Goal: Information Seeking & Learning: Learn about a topic

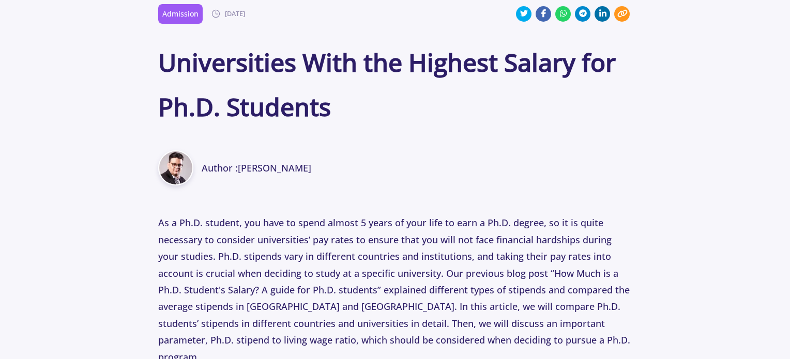
scroll to position [362, 0]
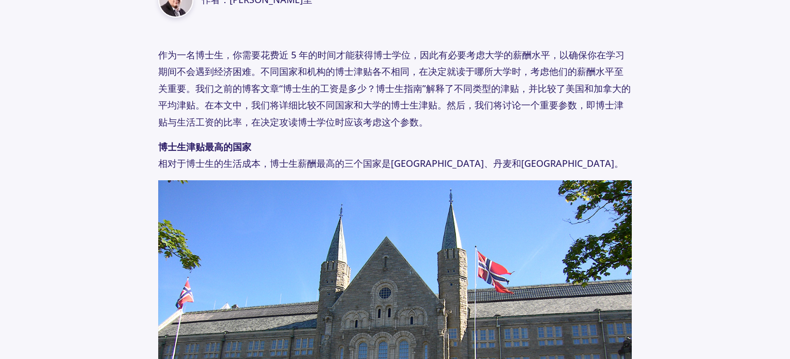
scroll to position [485, 0]
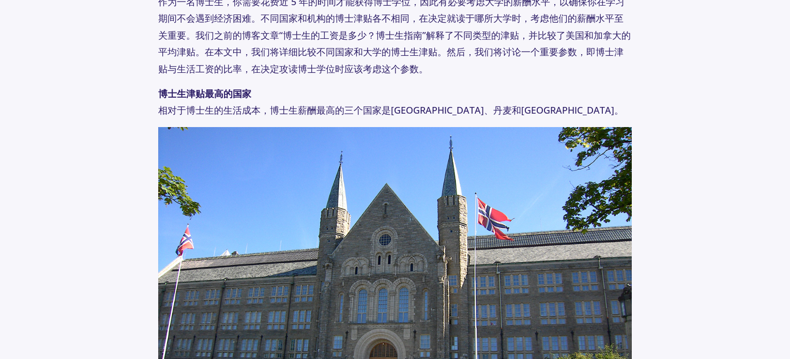
scroll to position [536, 0]
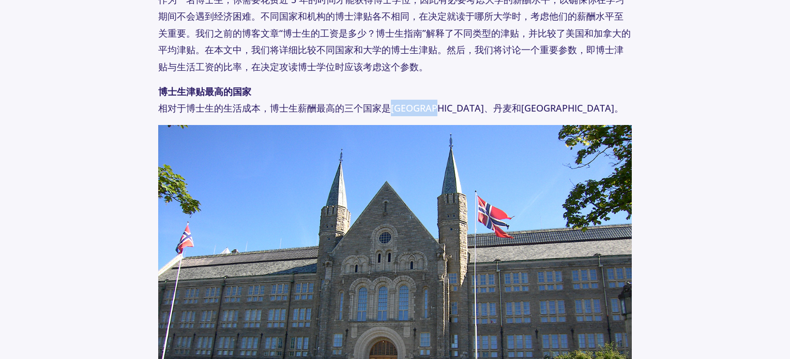
drag, startPoint x: 395, startPoint y: 107, endPoint x: 489, endPoint y: 103, distance: 94.1
click at [467, 105] on font "相对于博士生的生活成本，博士生薪酬最高的三个国家是挪威、丹麦和瑞士。" at bounding box center [390, 108] width 465 height 12
click at [556, 95] on p "博士生津贴最高的国家 相对于博士生的生活成本，博士生薪酬最高的三个国家是挪威、丹麦和瑞士。" at bounding box center [395, 100] width 474 height 34
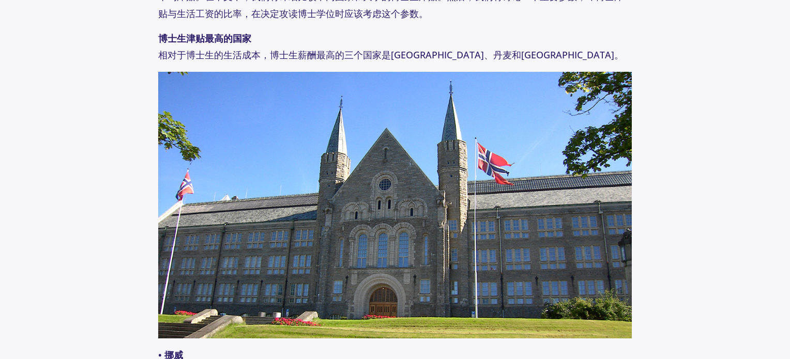
scroll to position [588, 0]
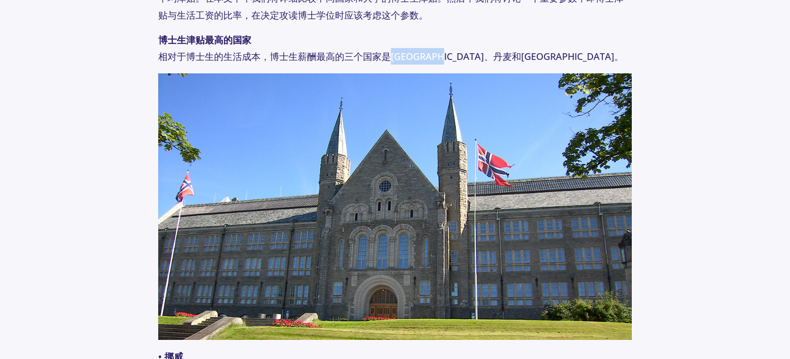
drag, startPoint x: 389, startPoint y: 55, endPoint x: 500, endPoint y: 63, distance: 111.3
click at [500, 63] on p "博士生津贴最高的国家 相对于博士生的生活成本，博士生薪酬最高的三个国家是挪威、丹麦和瑞士。" at bounding box center [395, 49] width 474 height 34
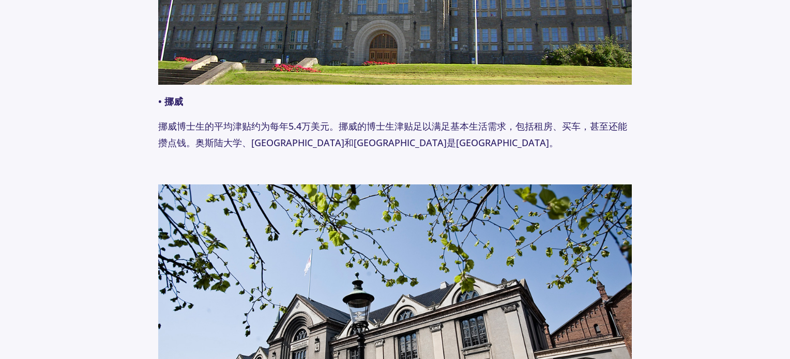
scroll to position [847, 0]
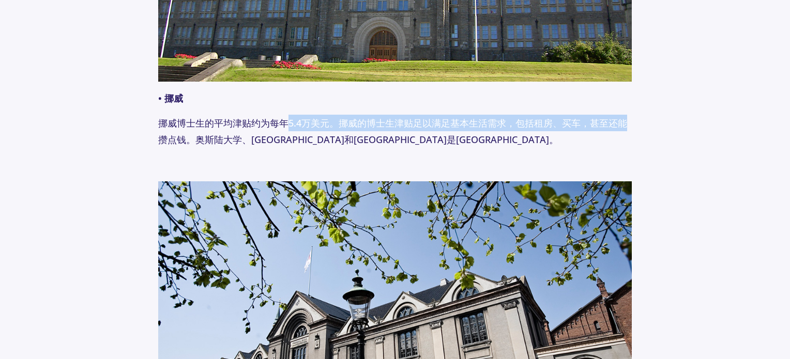
drag, startPoint x: 286, startPoint y: 123, endPoint x: 626, endPoint y: 121, distance: 339.5
click at [626, 121] on font "挪威博士生的平均津贴约为每年5.4万美元。挪威的博士生津贴足以满足基本生活需求，包括租房、买车，甚至还能攒点钱。奥斯陆大学、卑尔根大学和挪威科技大学都是挪威顶…" at bounding box center [392, 131] width 469 height 29
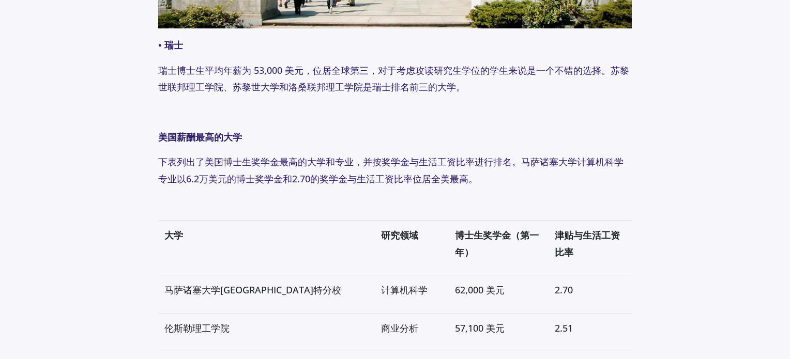
scroll to position [1622, 0]
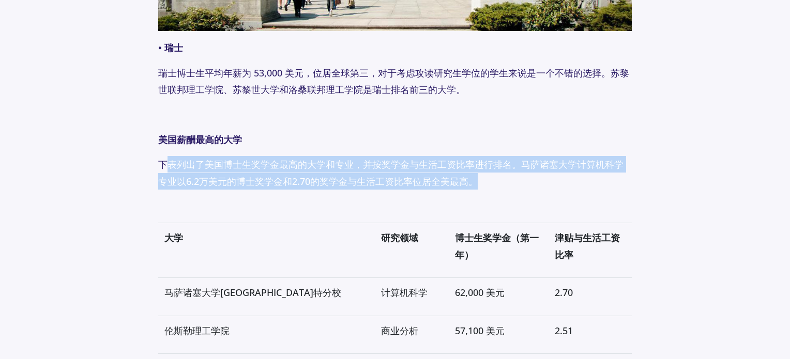
drag, startPoint x: 163, startPoint y: 169, endPoint x: 525, endPoint y: 181, distance: 361.9
click at [525, 181] on p "下表列出了美国博士生奖学金最高的大学和专业，并按奖学金与生活工资比率进行排名。马萨诸塞大学计算机科学专业以6.2万美元的博士奖学金和2.70的奖学金与生活工资…" at bounding box center [395, 173] width 474 height 34
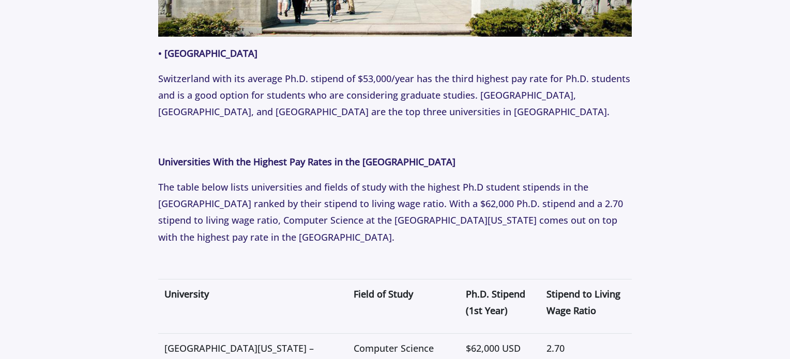
scroll to position [2040, 0]
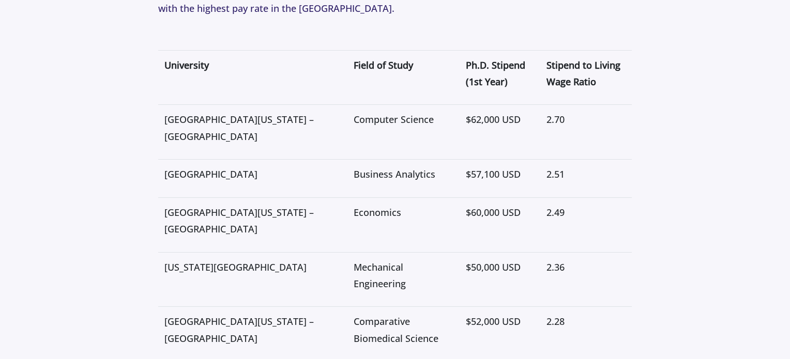
drag, startPoint x: 204, startPoint y: 174, endPoint x: 163, endPoint y: 152, distance: 45.5
click at [163, 160] on td "Rensselaer Polytechnic Institute" at bounding box center [253, 179] width 190 height 38
copy p "Rensselaer Polytechnic Institute"
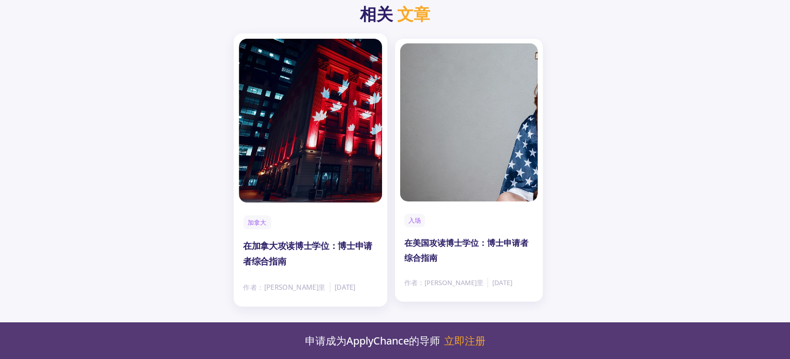
scroll to position [3620, 0]
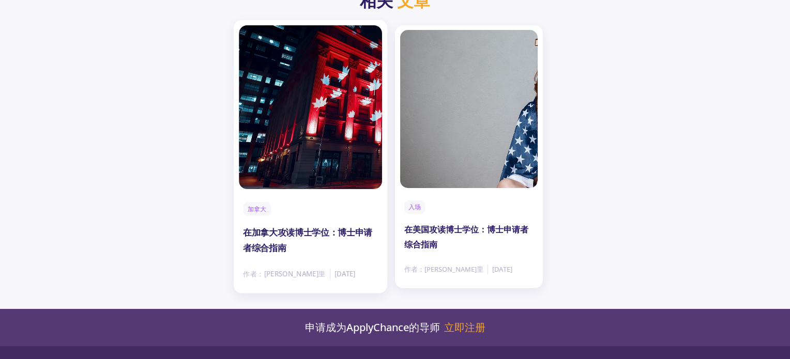
click at [343, 202] on div "加拿大 在加拿大攻读博士学位：博士申请者综合指南" at bounding box center [310, 231] width 134 height 58
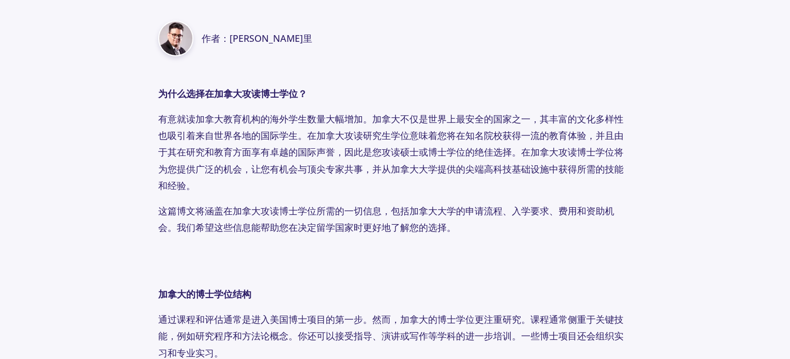
scroll to position [465, 0]
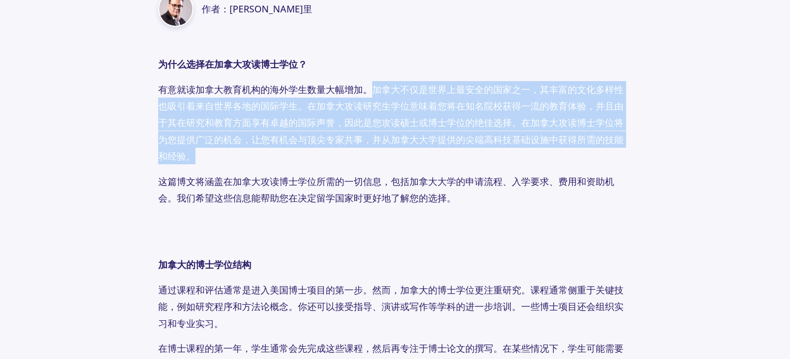
drag, startPoint x: 374, startPoint y: 88, endPoint x: 489, endPoint y: 163, distance: 137.2
click at [489, 163] on p "有意就读加拿大教育机构的海外学生数量大幅增加。加拿大不仅是世界上最安全的国家之一，其丰富的文化多样性也吸引着来自世界各地的国际学生。在加拿大攻读研究生学位意味…" at bounding box center [395, 123] width 474 height 84
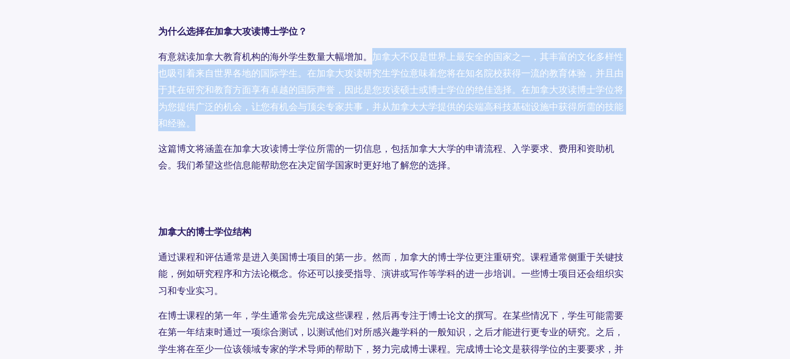
scroll to position [672, 0]
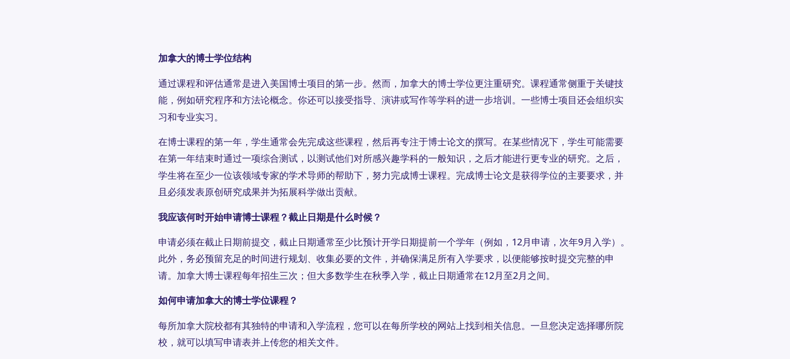
click at [290, 86] on font "通过课程和评估通常是进入美国博士项目的第一步。然而，加拿大的博士学位更注重研究。课程通常侧重于关键技能，例如研究程序和方法论概念。你还可以接受指导、演讲或写作…" at bounding box center [390, 100] width 465 height 46
click at [489, 97] on font "通过课程和评估通常是进入美国博士项目的第一步。然而，加拿大的博士学位更注重研究。课程通常侧重于关键技能，例如研究程序和方法论概念。你还可以接受指导、演讲或写作…" at bounding box center [390, 100] width 465 height 46
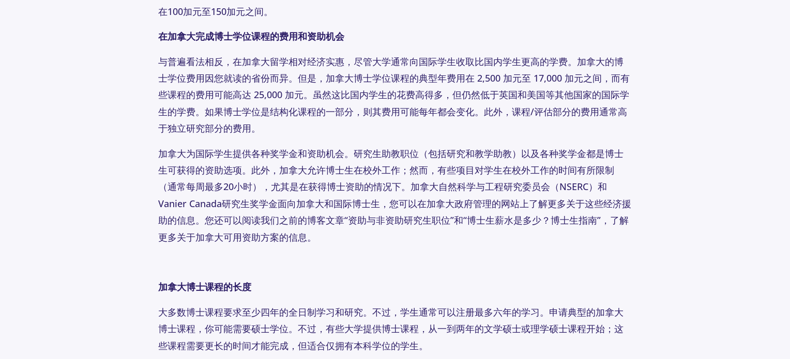
scroll to position [1395, 0]
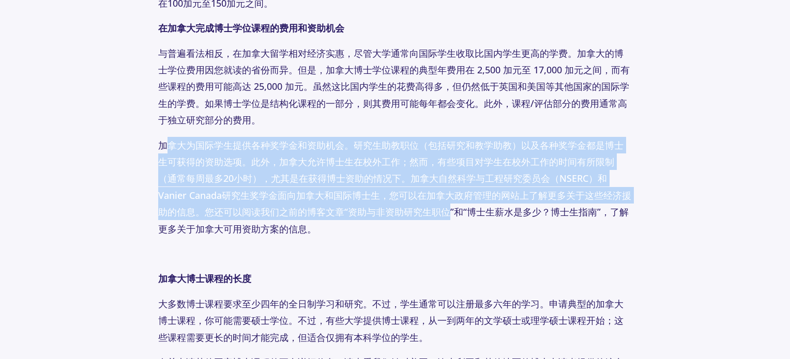
drag, startPoint x: 164, startPoint y: 143, endPoint x: 422, endPoint y: 214, distance: 268.1
click at [422, 214] on p "加拿大为国际学生提供各种奖学金和资助机会。研究生助教职位（包括研究和教学助教）以及各种奖学金都是博士生可获得的资助选项。此外，加拿大允许博士生在校外工作；然而…" at bounding box center [395, 187] width 474 height 100
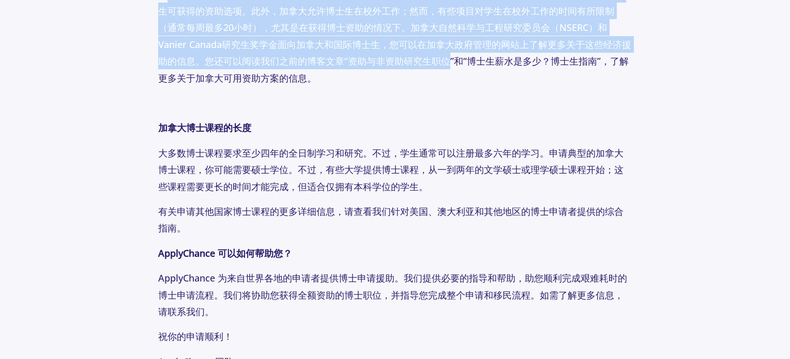
scroll to position [1550, 0]
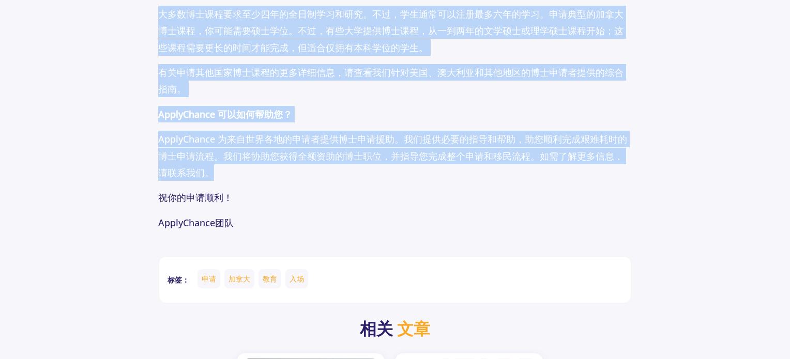
drag, startPoint x: 155, startPoint y: 150, endPoint x: 480, endPoint y: 193, distance: 327.4
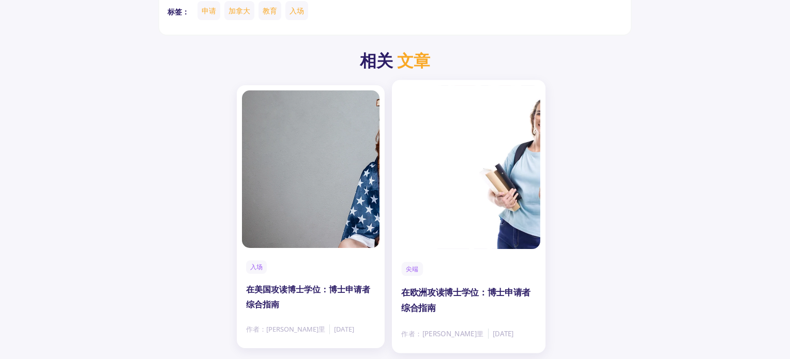
scroll to position [1964, 0]
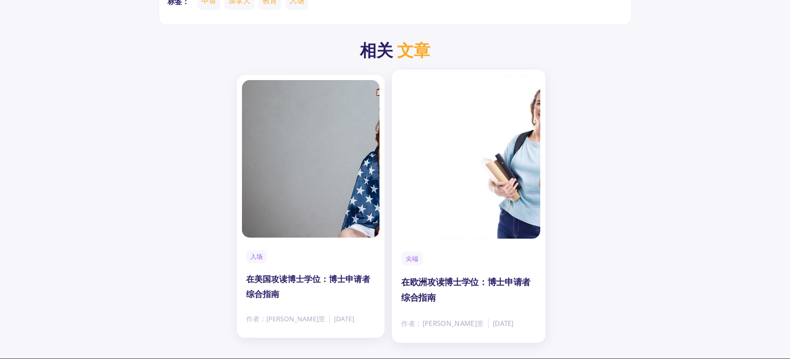
click at [431, 280] on font "在欧洲攻读博士学位：博士申请者综合指南" at bounding box center [465, 289] width 129 height 27
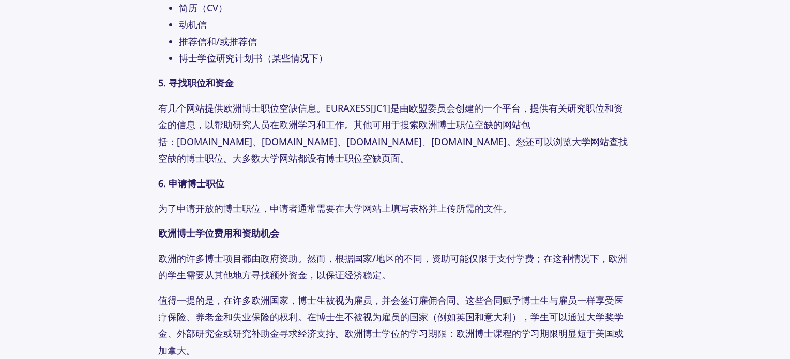
scroll to position [1310, 0]
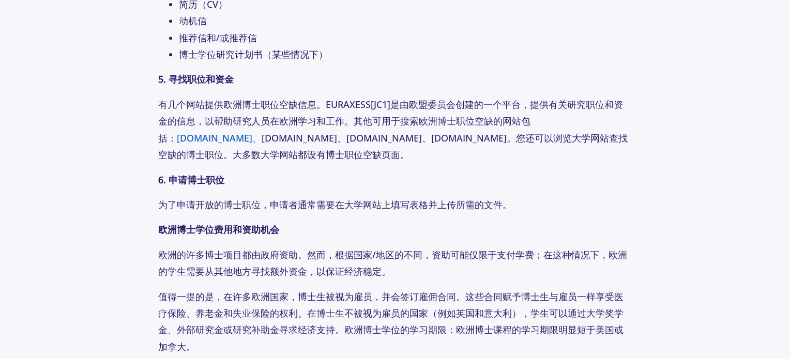
click at [177, 136] on font "www.academicpositions.com、" at bounding box center [219, 138] width 85 height 12
click at [173, 136] on p "有几个网站提供欧洲博士职位空缺信息。EURAXESS [JC1] 是由欧盟委员会创建的一个平台，提供有关研究职位和资金的信息，以帮助研究人员在欧洲学习和工作。…" at bounding box center [395, 129] width 474 height 67
drag, startPoint x: 176, startPoint y: 137, endPoint x: 261, endPoint y: 162, distance: 88.7
click at [261, 162] on p "有几个网站提供欧洲博士职位空缺信息。EURAXESS [JC1] 是由欧盟委员会创建的一个平台，提供有关研究职位和资金的信息，以帮助研究人员在欧洲学习和工作。…" at bounding box center [395, 129] width 474 height 67
copy p "www.academicpositions.com、 www.findaphd.com、 www.phdportal.com 、www.scholarship…"
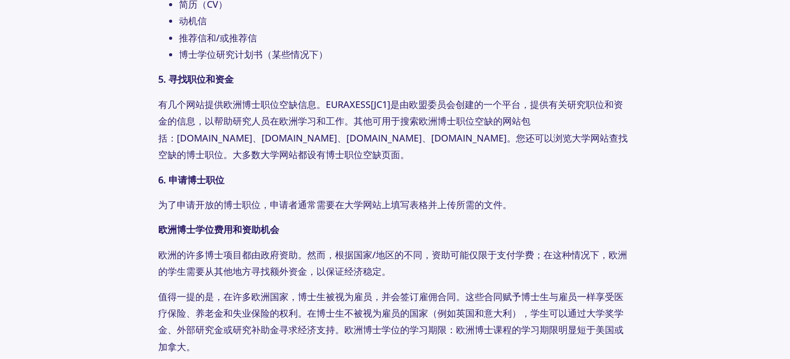
click at [401, 163] on p "有几个网站提供欧洲博士职位空缺信息。EURAXESS [JC1] 是由欧盟委员会创建的一个平台，提供有关研究职位和资金的信息，以帮助研究人员在欧洲学习和工作。…" at bounding box center [395, 129] width 474 height 67
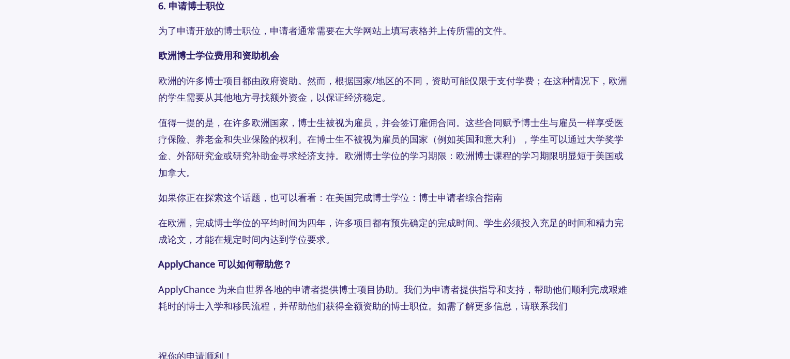
scroll to position [1517, 0]
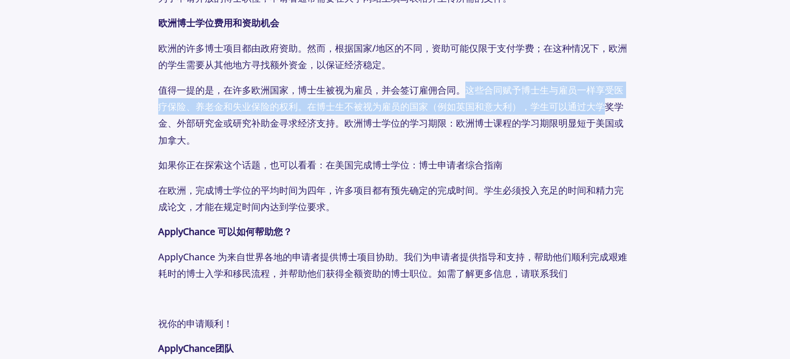
drag, startPoint x: 482, startPoint y: 105, endPoint x: 596, endPoint y: 128, distance: 117.0
click at [596, 128] on font "值得一提的是，在许多欧洲国家，博士生被视为雇员，并会签订雇佣合同。这些合同赋予博士生与雇员一样享受医疗保险、养老金和失业保险的权利。在博士生不被视为雇员的国家…" at bounding box center [390, 115] width 465 height 63
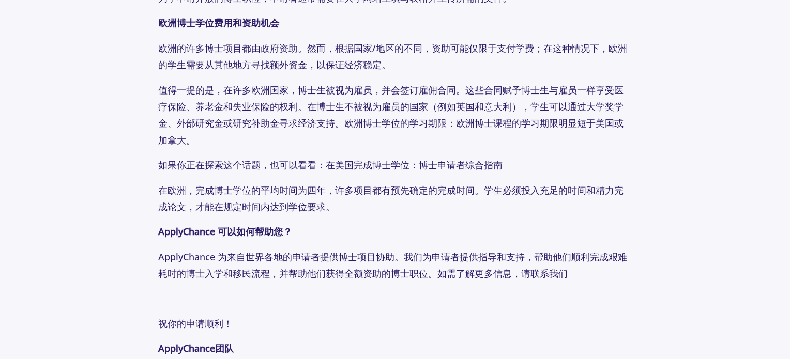
click at [314, 149] on p "值得一提的是，在许多欧洲国家，博士生被视为雇员，并会签订雇佣合同。这些合同赋予博士生与雇员一样享受医疗保险、养老金和失业保险的权利。在博士生不被视为雇员的国家…" at bounding box center [395, 115] width 474 height 67
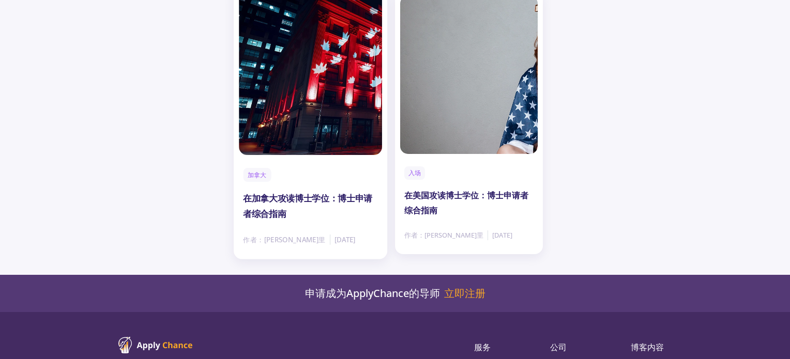
scroll to position [2034, 0]
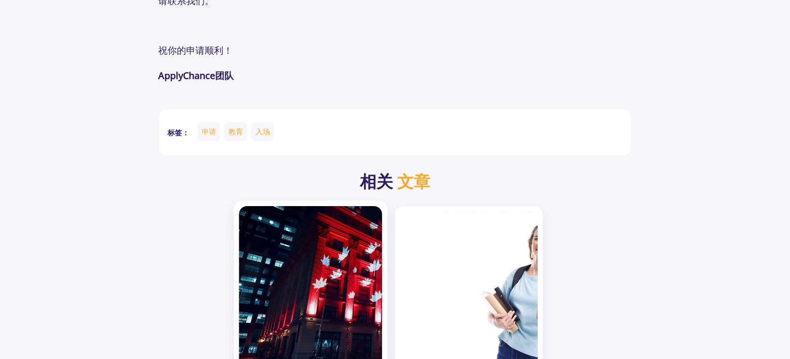
scroll to position [2381, 0]
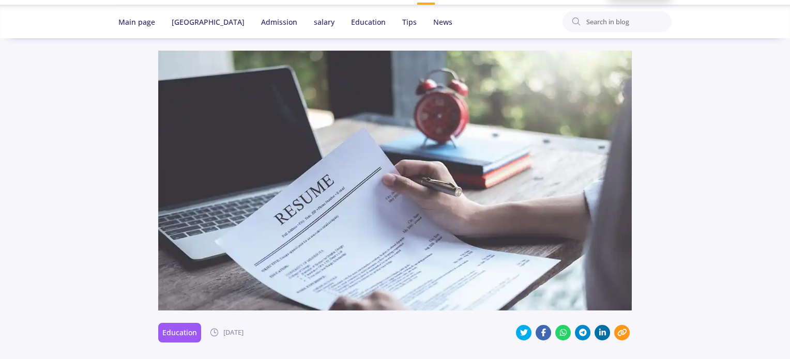
scroll to position [207, 0]
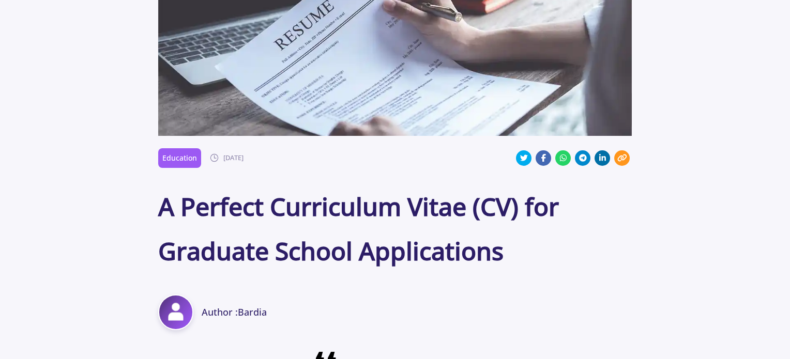
click at [625, 109] on img at bounding box center [395, 6] width 474 height 260
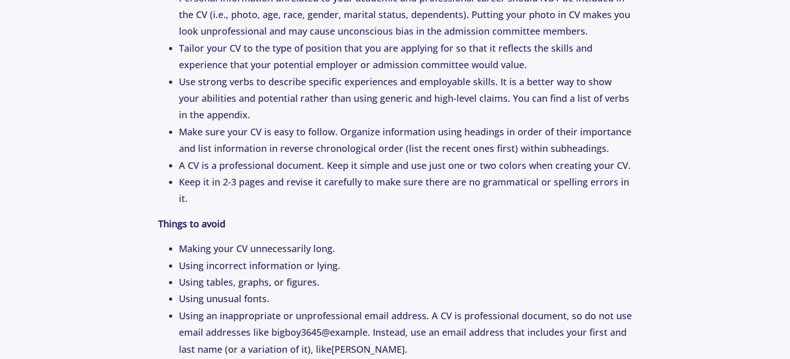
scroll to position [3427, 0]
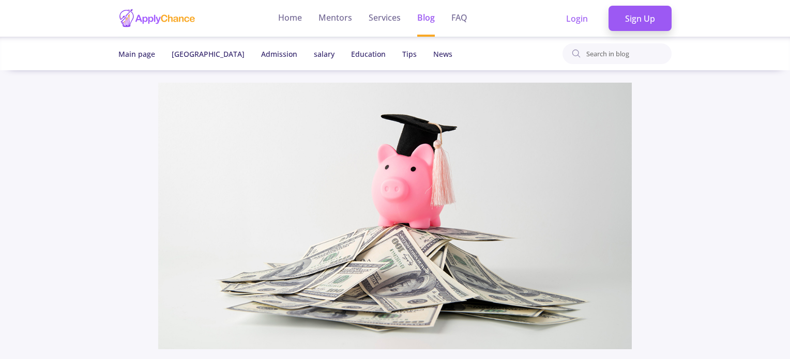
drag, startPoint x: 691, startPoint y: 111, endPoint x: 686, endPoint y: 91, distance: 20.3
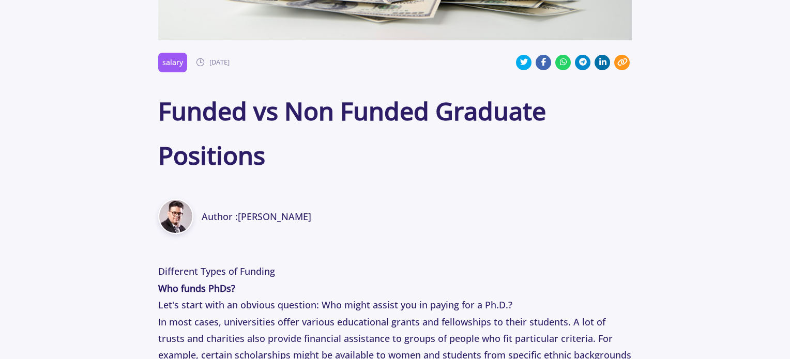
scroll to position [310, 0]
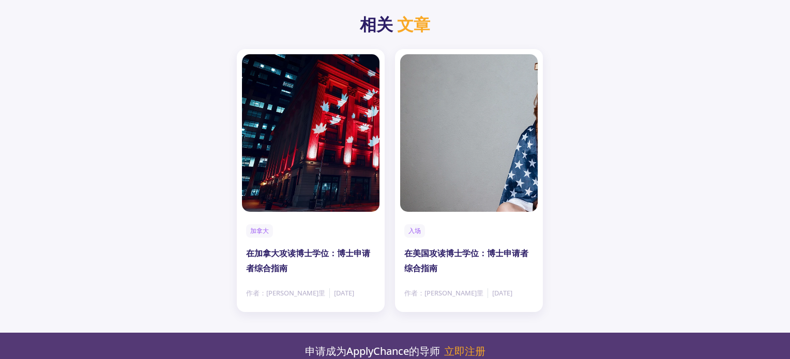
scroll to position [1896, 0]
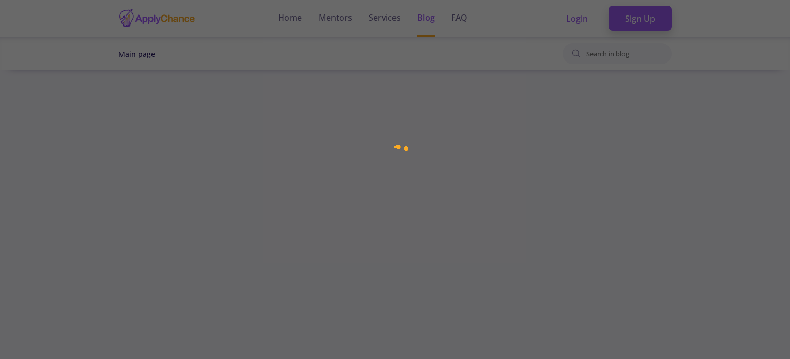
scroll to position [310, 0]
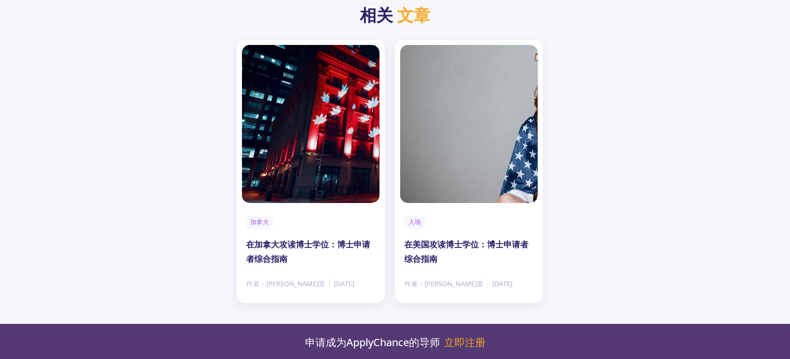
scroll to position [2539, 0]
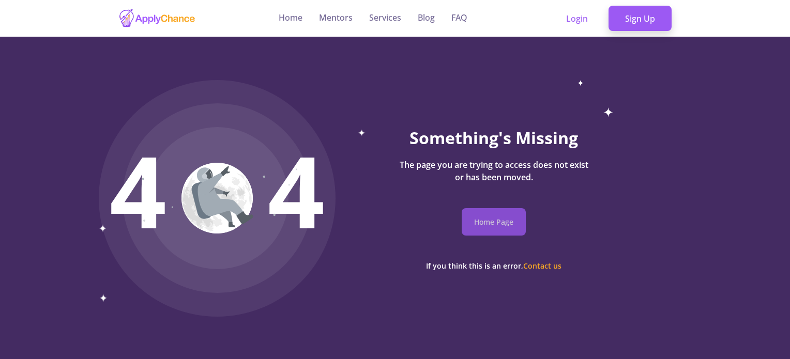
click at [515, 222] on button "Home Page" at bounding box center [493, 221] width 64 height 27
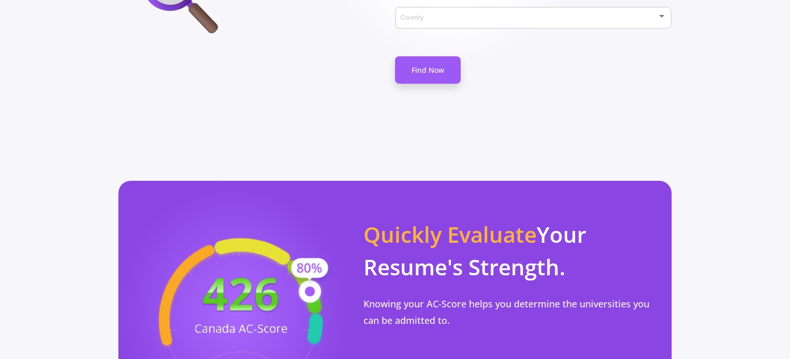
scroll to position [775, 0]
